Goal: Transaction & Acquisition: Purchase product/service

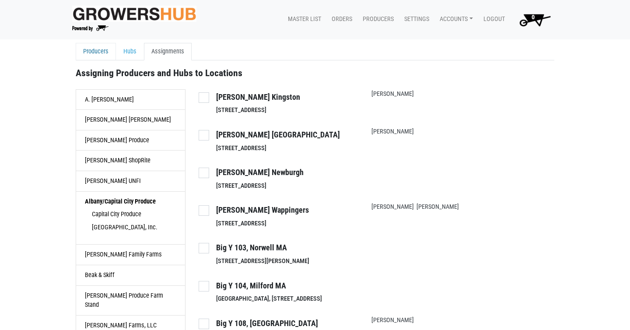
click at [90, 53] on link "Producers" at bounding box center [96, 52] width 40 height 18
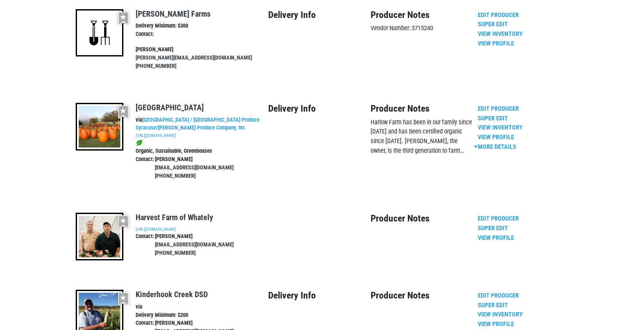
scroll to position [1539, 0]
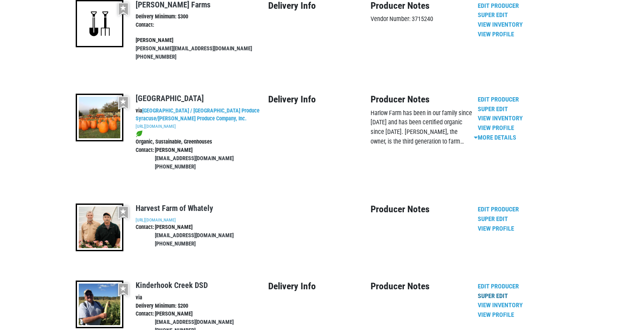
click at [502, 292] on link "Super Edit" at bounding box center [493, 295] width 30 height 7
click at [498, 283] on link "Edit Producer" at bounding box center [498, 286] width 41 height 7
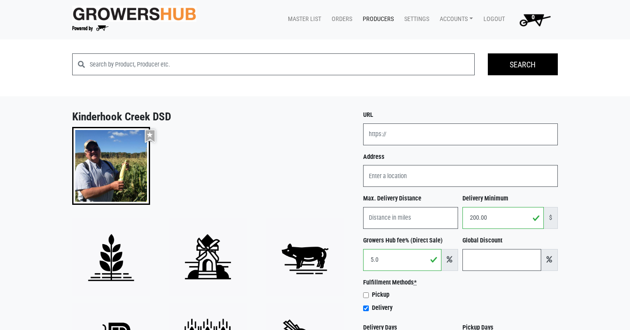
click at [223, 137] on div "Preferred vendor" at bounding box center [211, 169] width 291 height 84
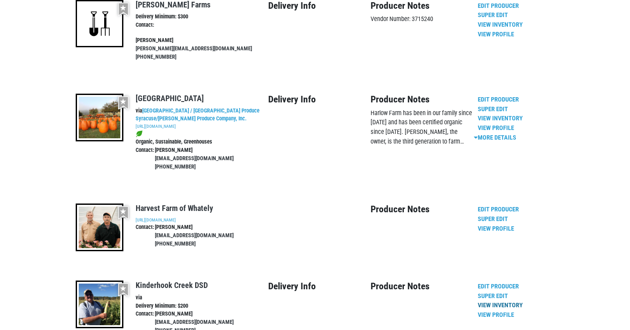
click at [503, 301] on link "View Inventory" at bounding box center [500, 304] width 45 height 7
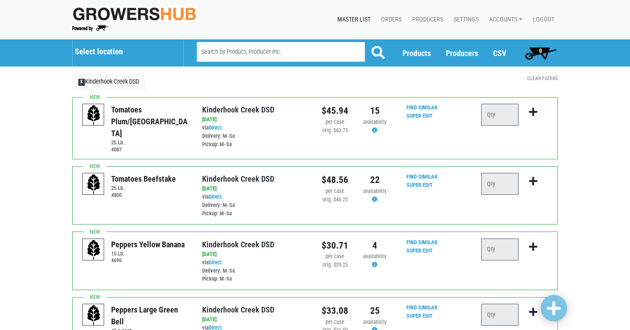
click at [133, 55] on h5 "Select location" at bounding box center [125, 52] width 100 height 10
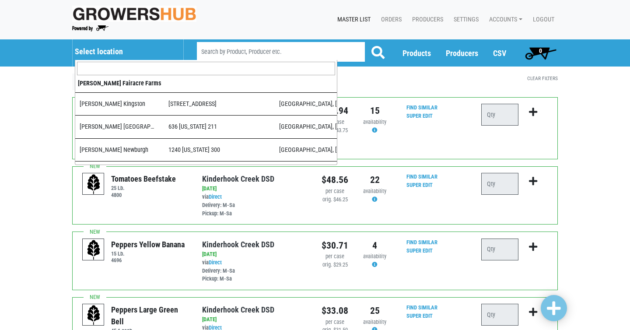
click at [138, 67] on input "search" at bounding box center [206, 69] width 258 height 14
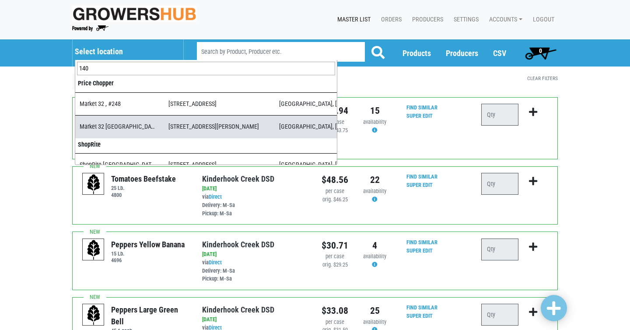
type input "140"
select select "3d03e98b-02fc-4f94-8265-6b118fa33a6b"
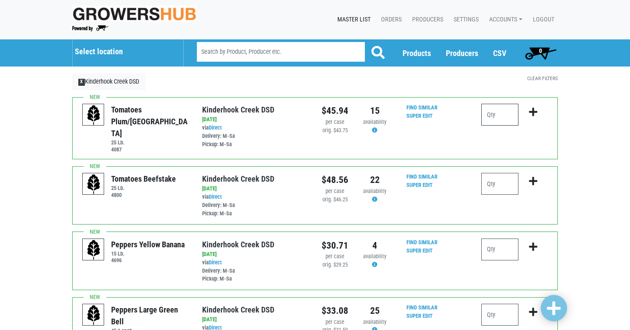
click at [494, 117] on input "number" at bounding box center [499, 115] width 37 height 22
click at [500, 112] on input "number" at bounding box center [499, 115] width 37 height 22
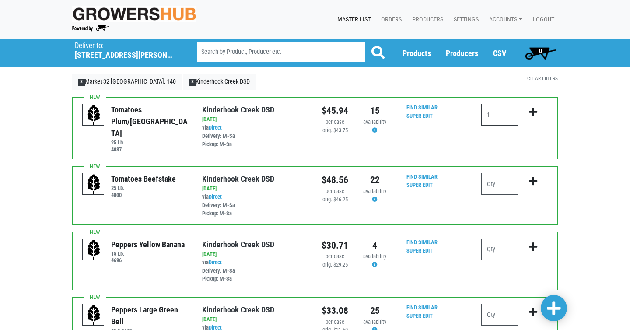
type input "1"
click at [535, 112] on icon "submit" at bounding box center [533, 112] width 8 height 10
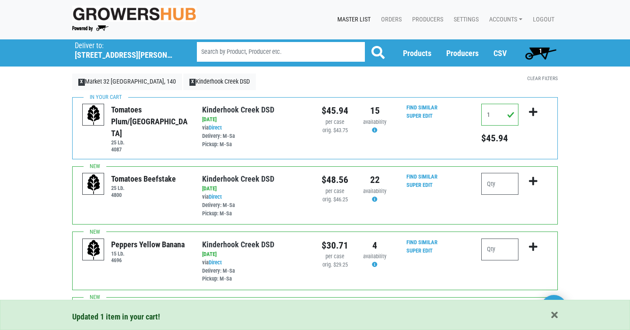
click at [538, 53] on span "1" at bounding box center [540, 53] width 39 height 18
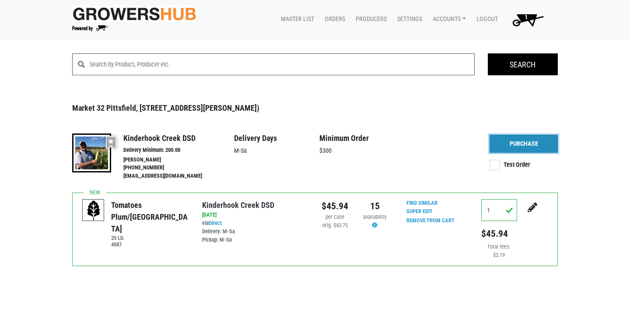
click at [523, 143] on link "Purchase" at bounding box center [524, 144] width 68 height 18
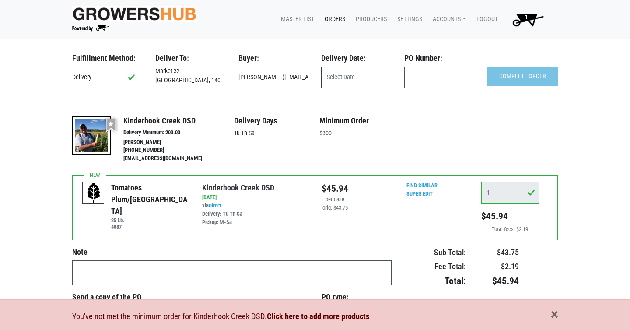
click at [344, 75] on input "text" at bounding box center [356, 78] width 70 height 22
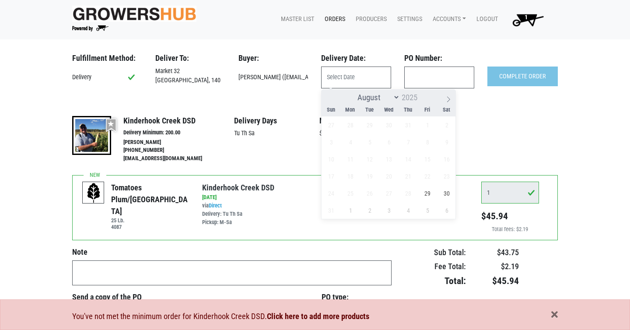
click at [465, 47] on body "Growers Hub 1 Master List Orders Producers Settings Accounts Abigail Phalen (Gr…" at bounding box center [315, 165] width 630 height 330
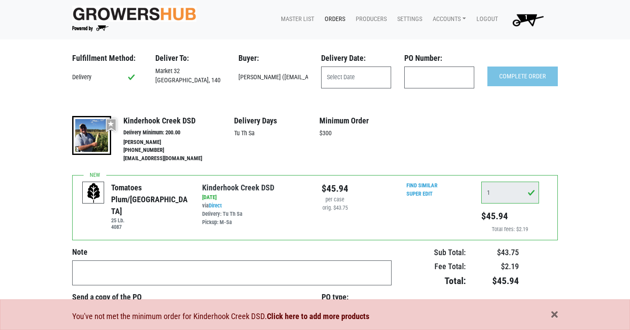
click at [533, 20] on span "1" at bounding box center [525, 21] width 49 height 16
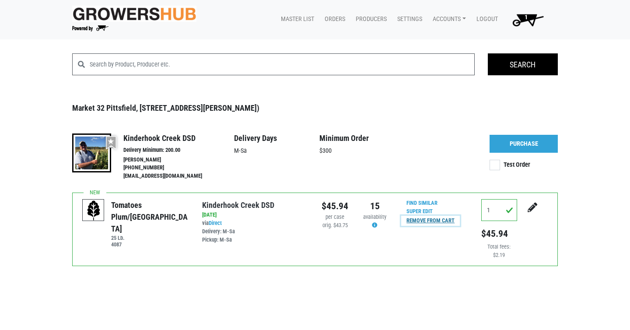
click at [445, 221] on input "Remove From Cart" at bounding box center [430, 221] width 59 height 10
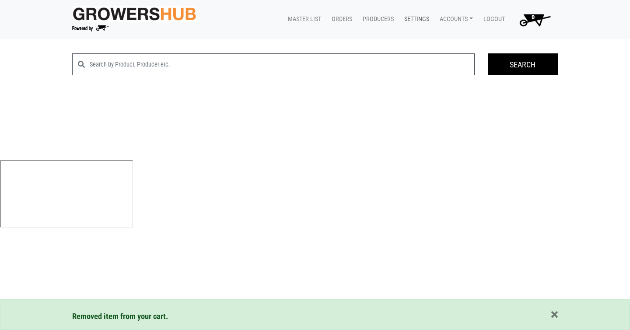
click at [414, 21] on link "Settings" at bounding box center [414, 19] width 35 height 17
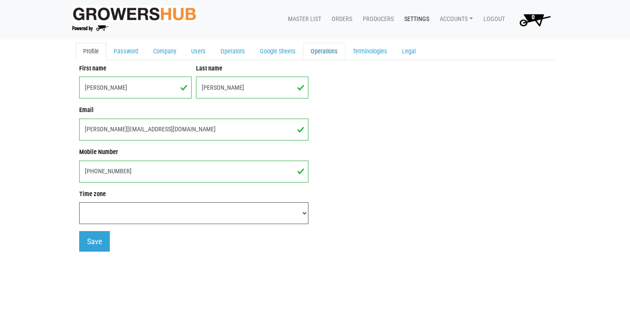
click at [317, 55] on link "Operations" at bounding box center [324, 52] width 42 height 18
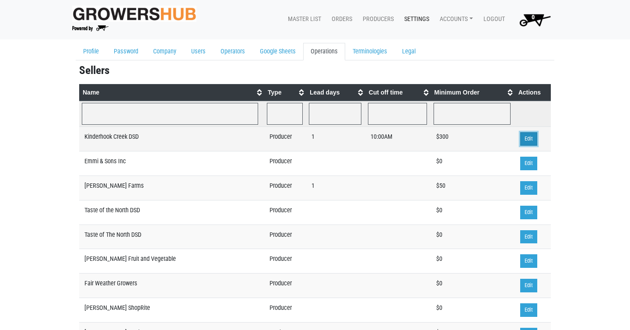
click at [533, 136] on link "Edit" at bounding box center [528, 139] width 17 height 14
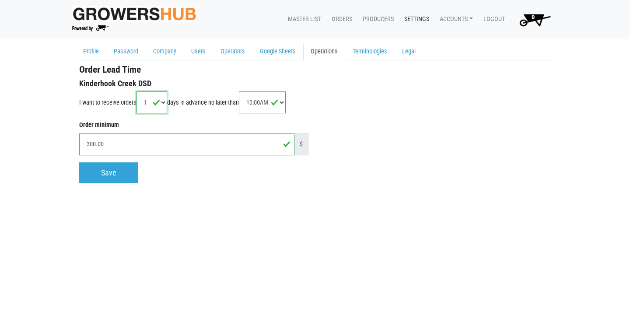
click at [156, 104] on select "1 2 3 4 5 6 7 8 9 10 11 12 13 14" at bounding box center [152, 102] width 31 height 22
select select
click at [141, 91] on select "1 2 3 4 5 6 7 8 9 10 11 12 13 14" at bounding box center [152, 102] width 31 height 22
click at [276, 105] on select "12:00AM 12:30AM 01:00AM 01:30AM 02:00AM 02:30AM 03:00AM 03:30AM 04:00AM 04:30AM…" at bounding box center [262, 102] width 46 height 22
select select "06:00AM"
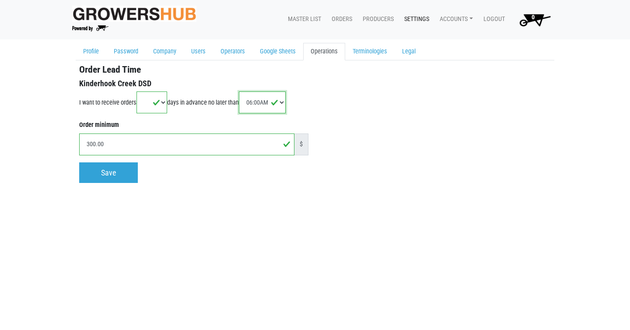
click at [253, 91] on select "12:00AM 12:30AM 01:00AM 01:30AM 02:00AM 02:30AM 03:00AM 03:30AM 04:00AM 04:30AM…" at bounding box center [262, 102] width 46 height 22
click at [200, 175] on div "Save" at bounding box center [193, 172] width 229 height 21
click at [116, 176] on input "Save" at bounding box center [108, 172] width 59 height 21
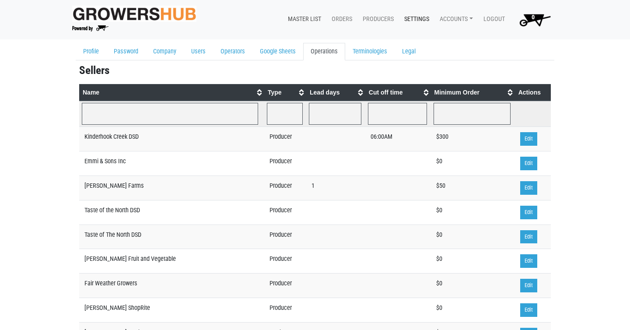
click at [308, 16] on link "Master List" at bounding box center [303, 19] width 44 height 17
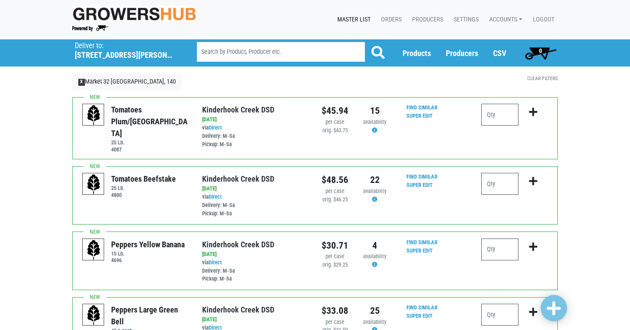
click at [245, 52] on input "search" at bounding box center [281, 52] width 168 height 20
click at [495, 113] on input "number" at bounding box center [499, 115] width 37 height 22
click at [506, 180] on input "number" at bounding box center [499, 184] width 37 height 22
type input "1"
click at [530, 179] on icon "submit" at bounding box center [533, 181] width 8 height 10
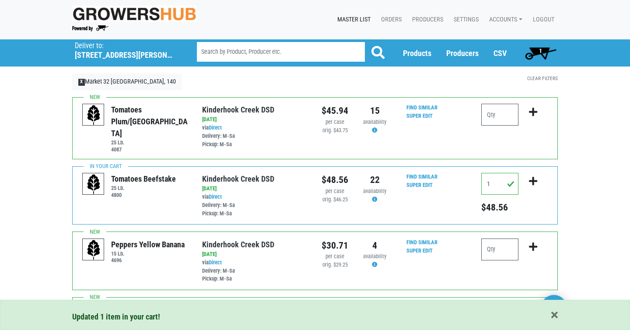
click at [539, 53] on span "1" at bounding box center [540, 53] width 39 height 18
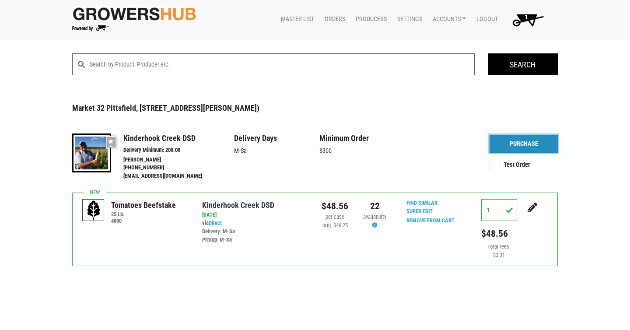
click at [527, 139] on link "Purchase" at bounding box center [524, 144] width 68 height 18
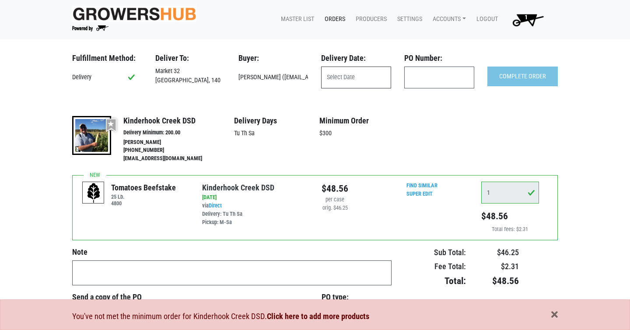
click at [358, 78] on input "text" at bounding box center [356, 78] width 70 height 22
click at [540, 118] on div "More Details Hide Details" at bounding box center [524, 140] width 68 height 48
